Goal: Transaction & Acquisition: Purchase product/service

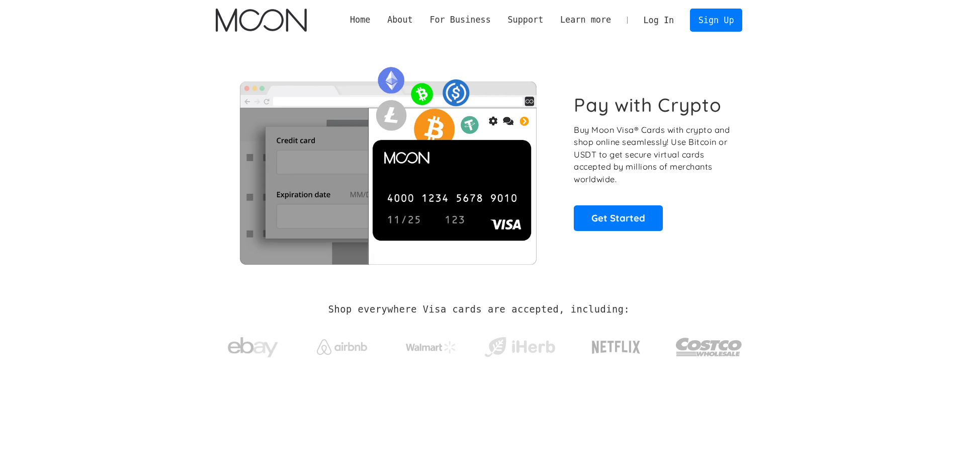
click at [659, 21] on link "Log In" at bounding box center [658, 20] width 47 height 22
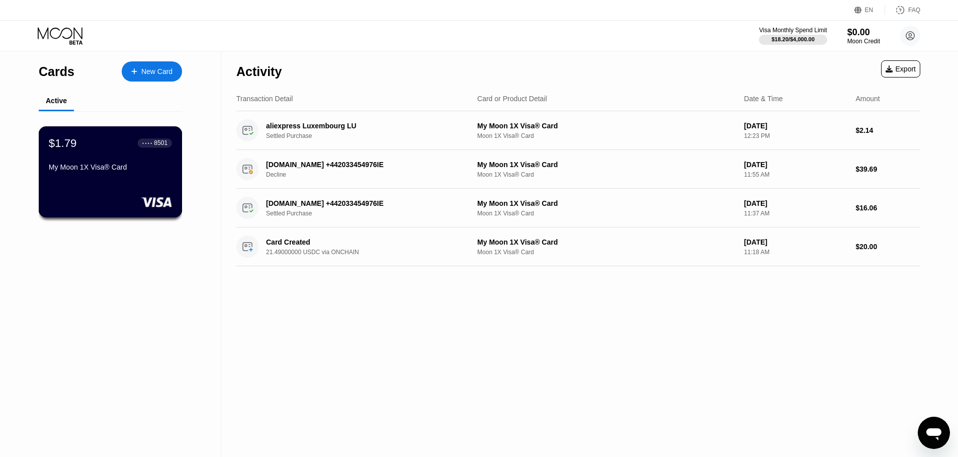
click at [127, 161] on div "$1.79 ● ● ● ● 8501 My Moon 1X Visa® Card" at bounding box center [110, 155] width 123 height 39
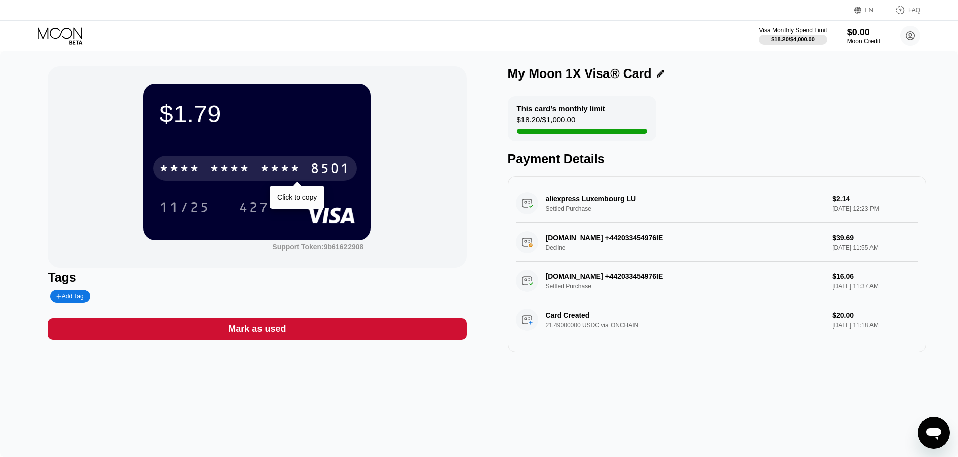
click at [306, 165] on div "* * * * * * * * * * * * 8501" at bounding box center [254, 167] width 203 height 25
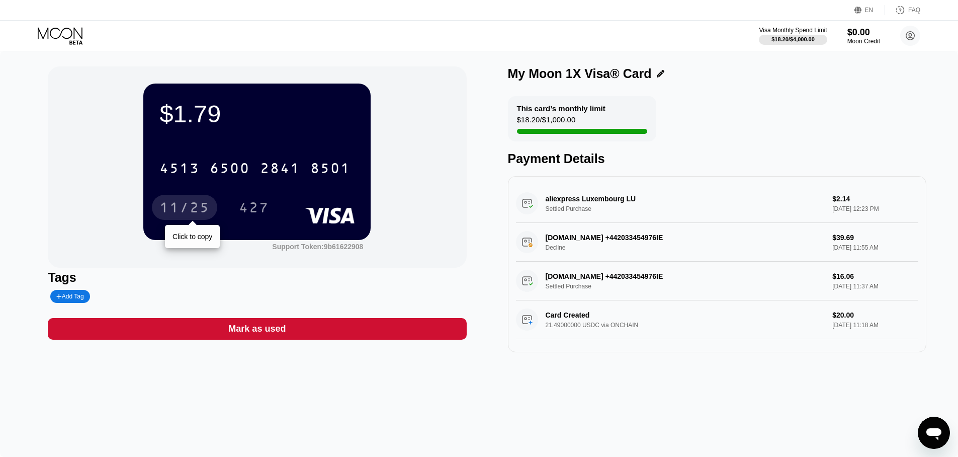
click at [182, 210] on div "11/25" at bounding box center [184, 209] width 50 height 16
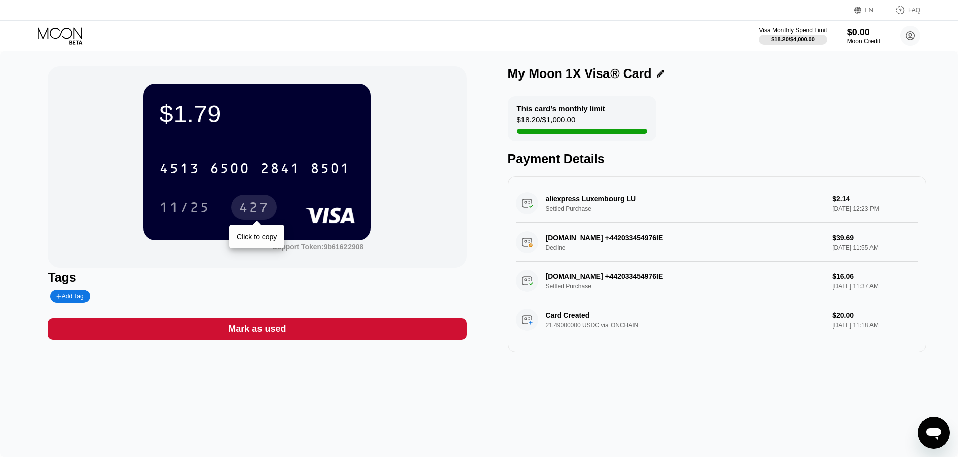
click at [260, 212] on div "427" at bounding box center [254, 209] width 30 height 16
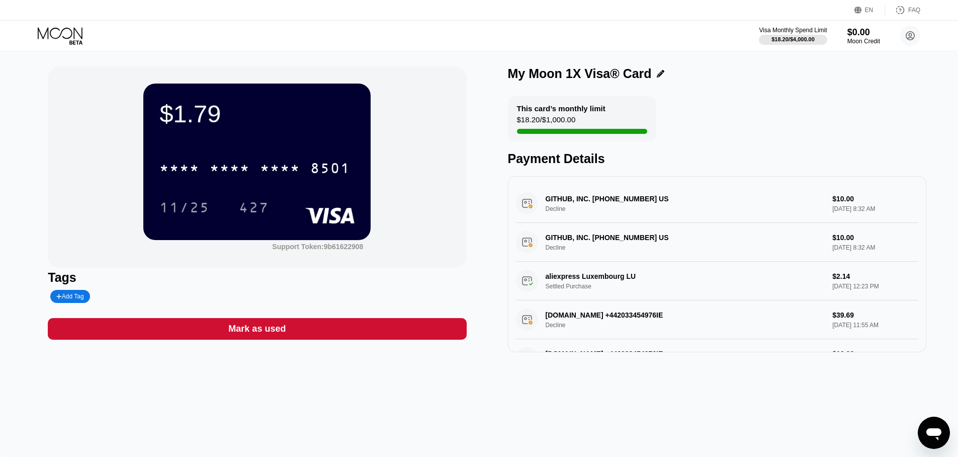
click at [68, 38] on icon at bounding box center [60, 33] width 45 height 12
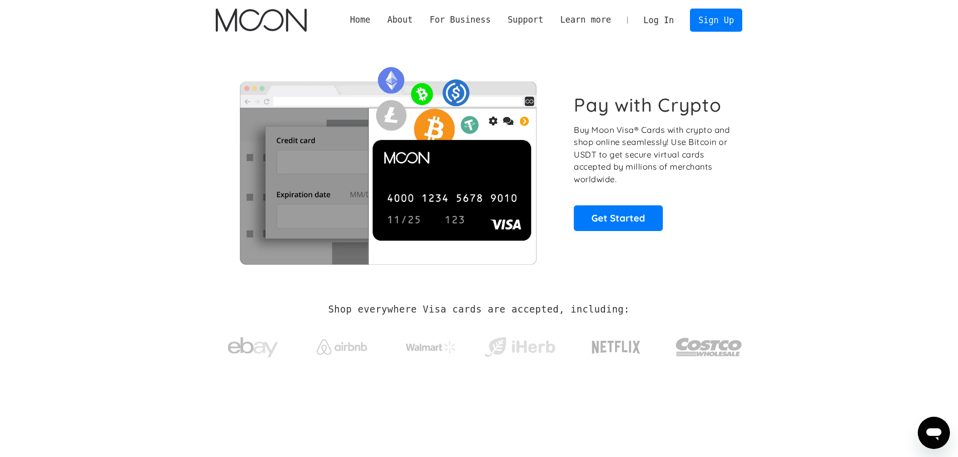
click at [664, 20] on link "Log In" at bounding box center [658, 20] width 47 height 22
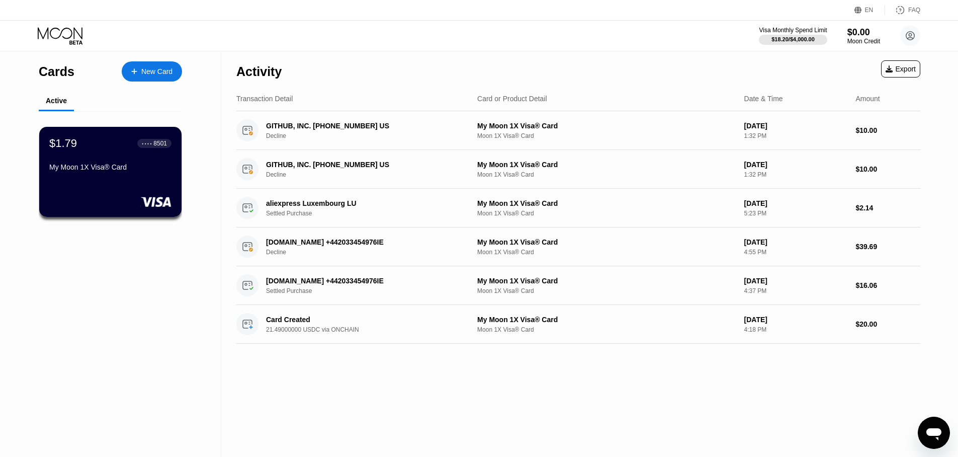
click at [149, 75] on div "New Card" at bounding box center [156, 71] width 31 height 9
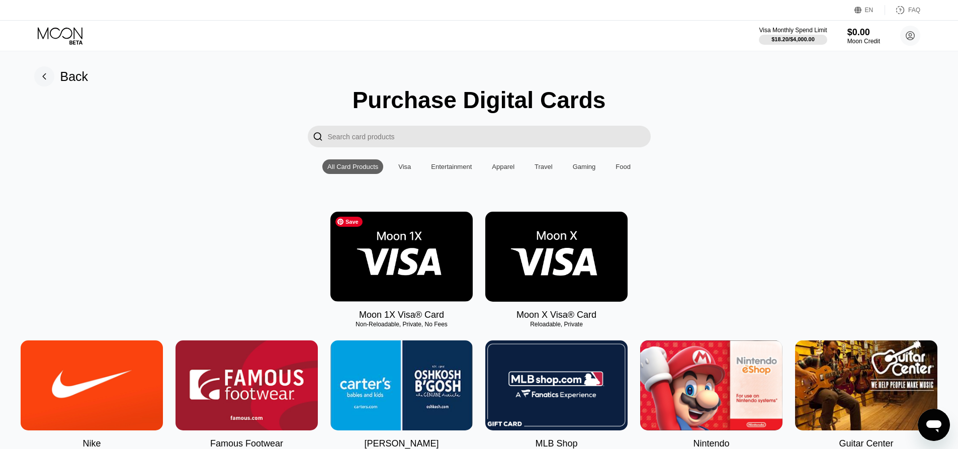
click at [384, 257] on img at bounding box center [401, 257] width 142 height 90
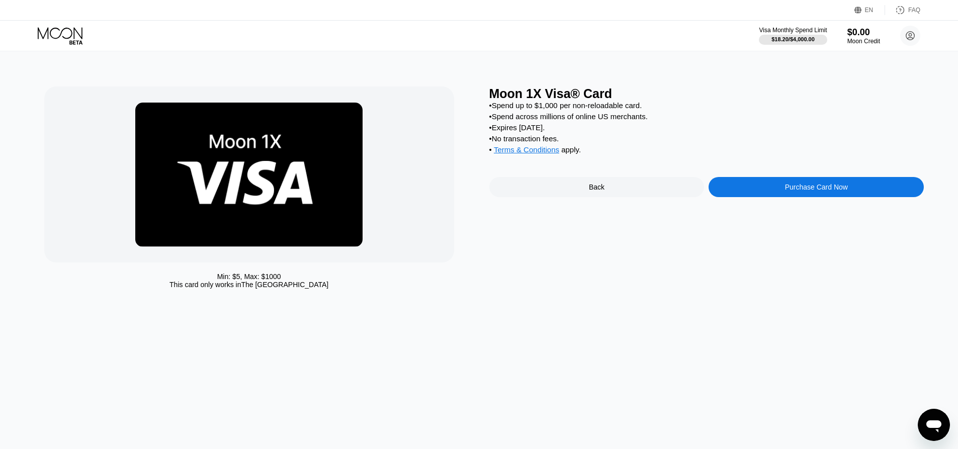
click at [765, 191] on div "Purchase Card Now" at bounding box center [816, 187] width 215 height 20
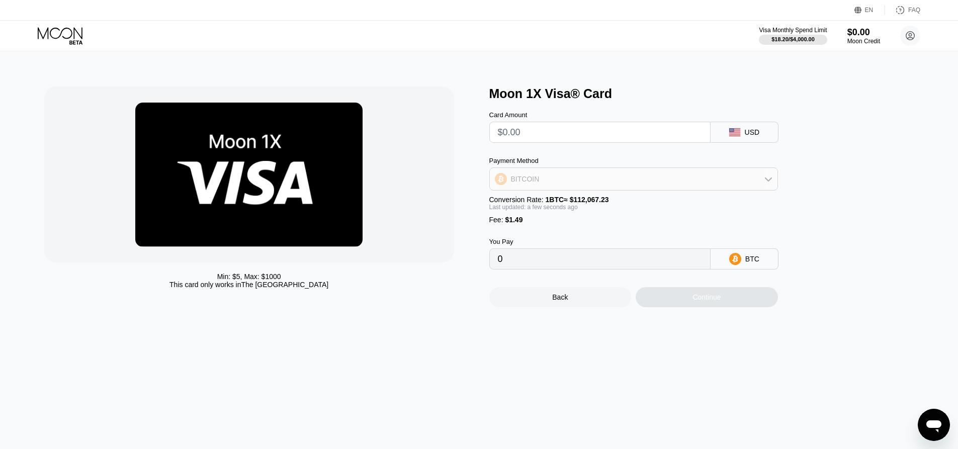
click at [758, 186] on div "BITCOIN" at bounding box center [634, 179] width 288 height 20
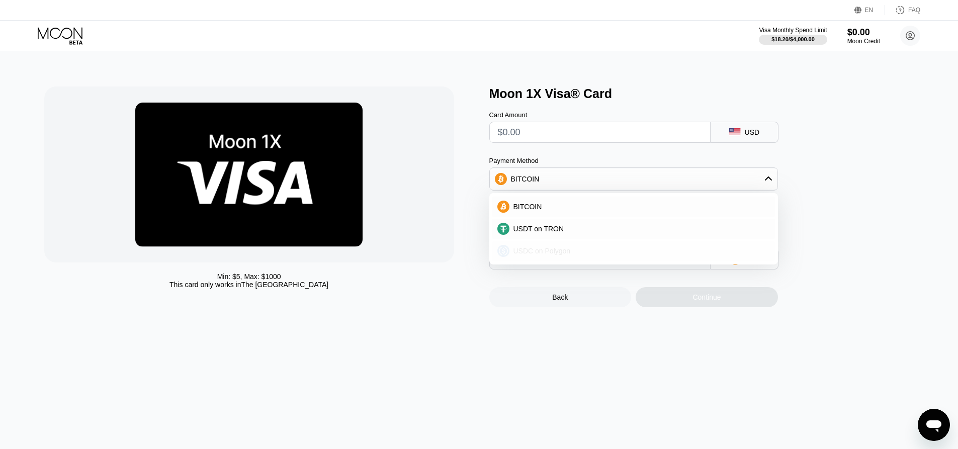
click at [610, 252] on div "USDC on Polygon" at bounding box center [640, 251] width 261 height 8
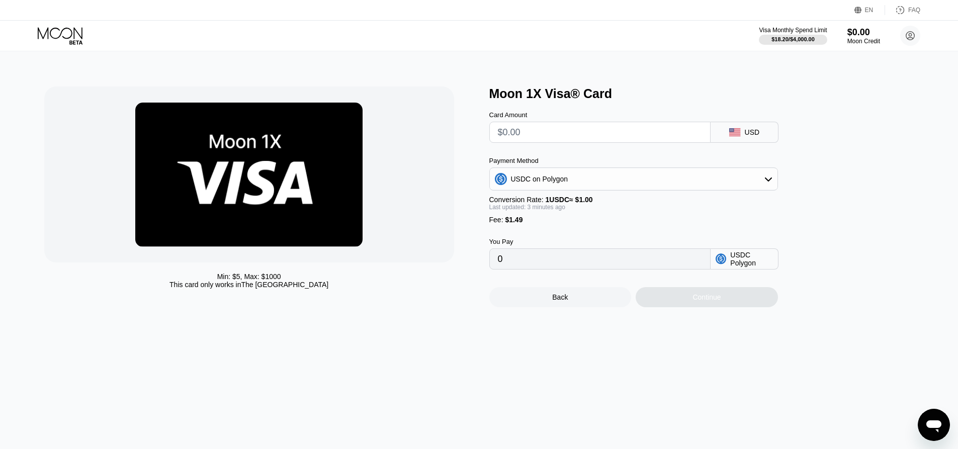
click at [708, 344] on div "Min: $ 5 , Max: $ 1000 This card only works in The United States Moon 1X Visa® …" at bounding box center [479, 250] width 966 height 398
click at [74, 44] on icon at bounding box center [75, 42] width 13 height 4
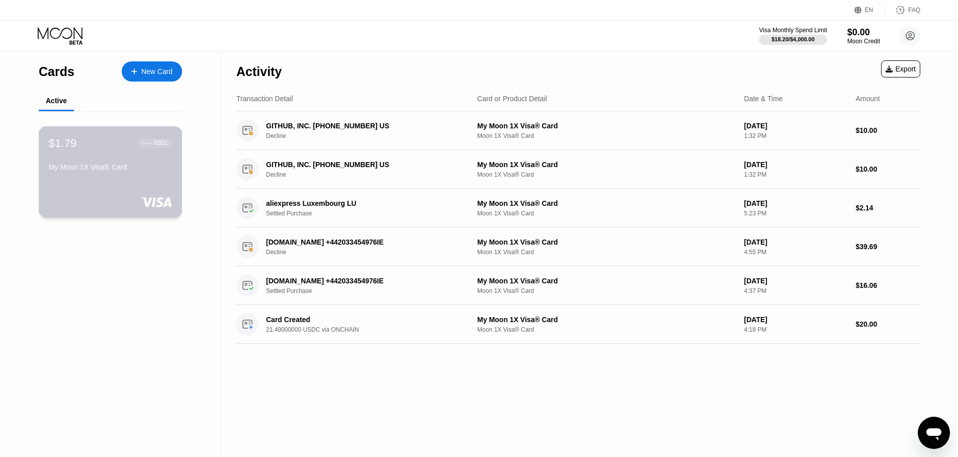
click at [118, 164] on div "My Moon 1X Visa® Card" at bounding box center [110, 167] width 123 height 8
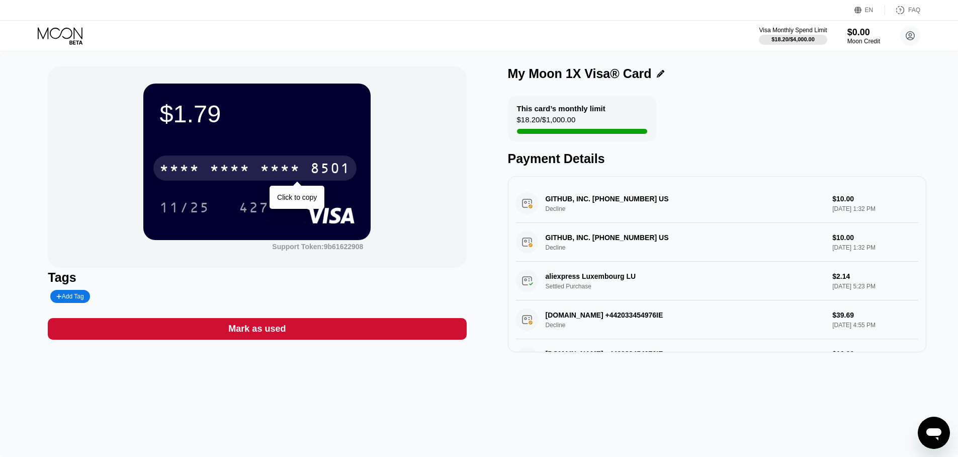
click at [295, 172] on div "* * * *" at bounding box center [280, 169] width 40 height 16
